Goal: Information Seeking & Learning: Learn about a topic

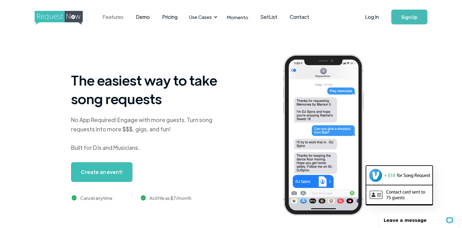
click at [115, 18] on link "Features" at bounding box center [112, 16] width 33 height 19
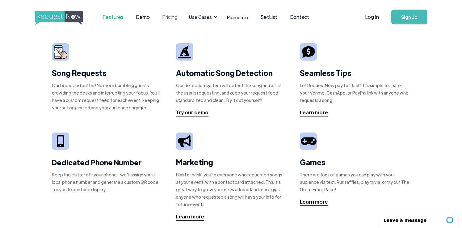
click at [167, 17] on link "Pricing" at bounding box center [170, 16] width 28 height 19
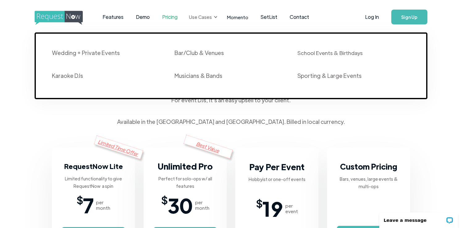
click at [208, 18] on div "Use Cases" at bounding box center [200, 17] width 23 height 7
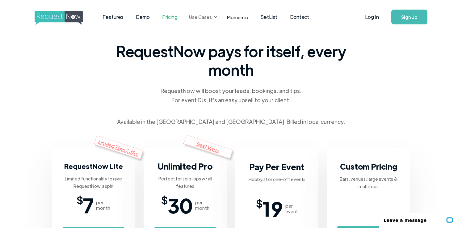
click at [208, 18] on div "Use Cases" at bounding box center [200, 17] width 23 height 7
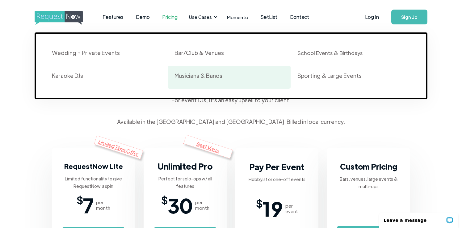
click at [195, 78] on div "Musicians & Bands" at bounding box center [199, 75] width 48 height 7
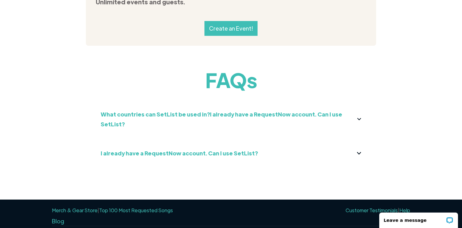
scroll to position [715, 0]
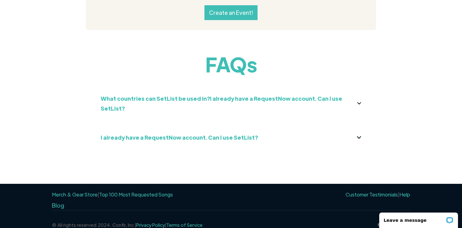
click at [228, 100] on strong "What countries can SetList be used in?I already have a RequestNow account. Can …" at bounding box center [222, 103] width 242 height 17
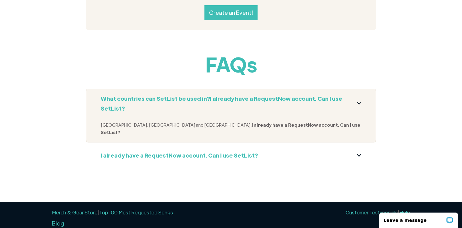
click at [356, 150] on div "I already have a RequestNow account. Can I use SetList?" at bounding box center [231, 155] width 261 height 10
